Goal: Task Accomplishment & Management: Use online tool/utility

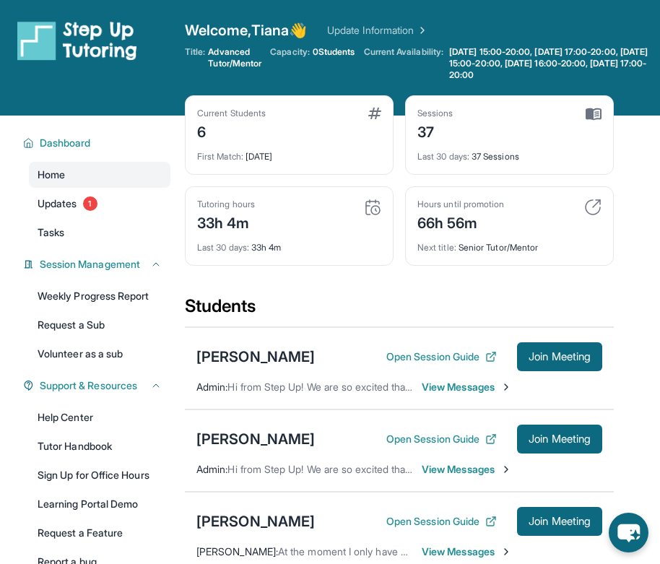
scroll to position [132, 0]
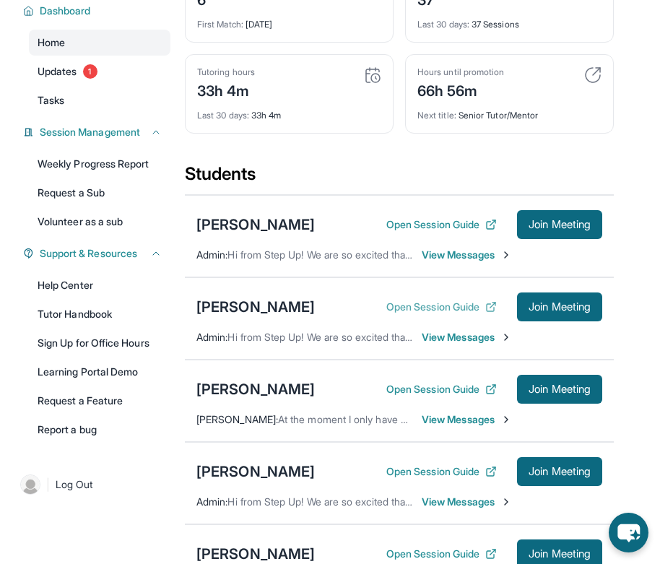
click at [415, 306] on button "Open Session Guide" at bounding box center [441, 307] width 111 height 14
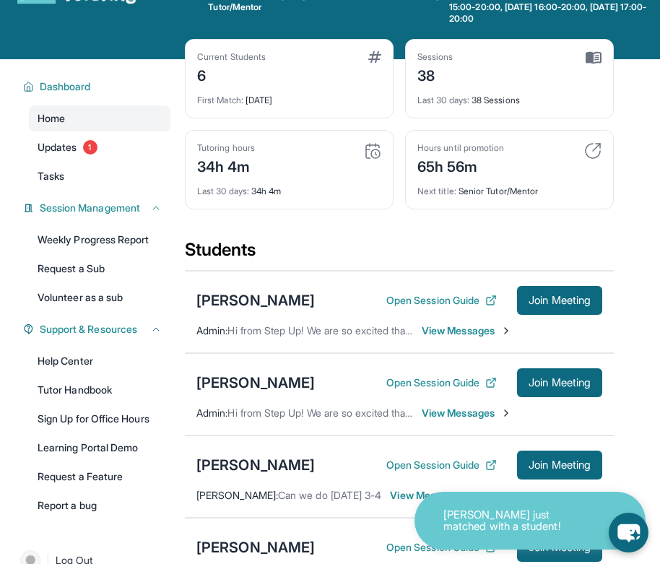
scroll to position [58, 0]
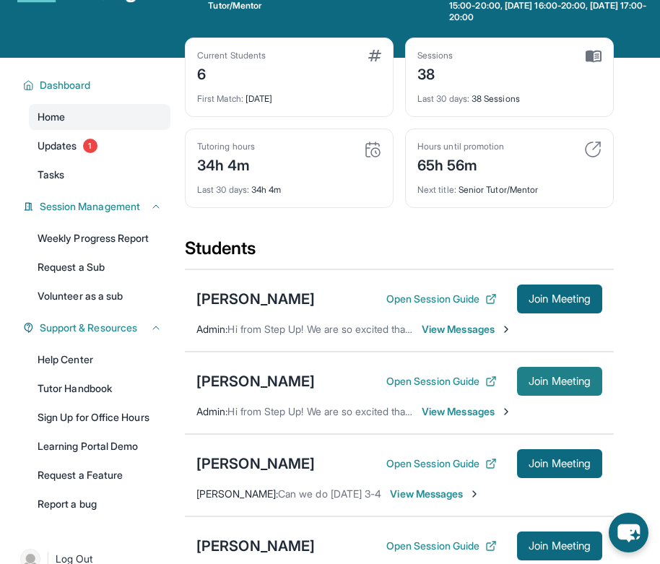
click at [535, 377] on span "Join Meeting" at bounding box center [560, 381] width 62 height 9
